Goal: Check status: Check status

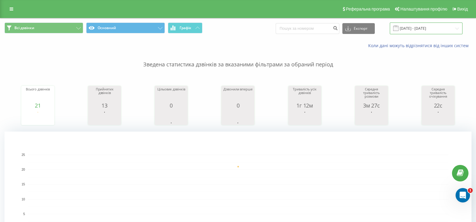
click at [417, 25] on input "[DATE] - [DATE]" at bounding box center [426, 29] width 73 height 12
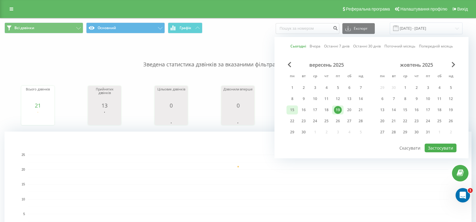
click at [292, 111] on div "15" at bounding box center [292, 110] width 8 height 8
drag, startPoint x: 340, startPoint y: 111, endPoint x: 413, endPoint y: 139, distance: 78.1
click at [341, 111] on div "19" at bounding box center [338, 110] width 8 height 8
click at [438, 142] on div "вересень 2025 пн вт ср чт пт сб нд 1 2 3 4 5 6 7 8 9 10 11 12 13 14 15 16 17 18…" at bounding box center [372, 102] width 170 height 81
click at [439, 146] on button "Застосувати" at bounding box center [441, 148] width 32 height 9
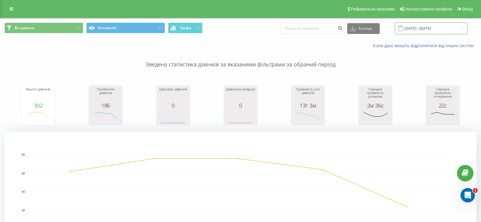
click at [418, 28] on input "[DATE] - [DATE]" at bounding box center [431, 29] width 73 height 12
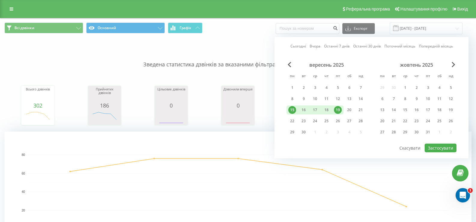
click at [341, 109] on div "19" at bounding box center [338, 110] width 8 height 8
click at [433, 150] on button "Застосувати" at bounding box center [441, 148] width 32 height 9
type input "[DATE] - [DATE]"
